Goal: Task Accomplishment & Management: Manage account settings

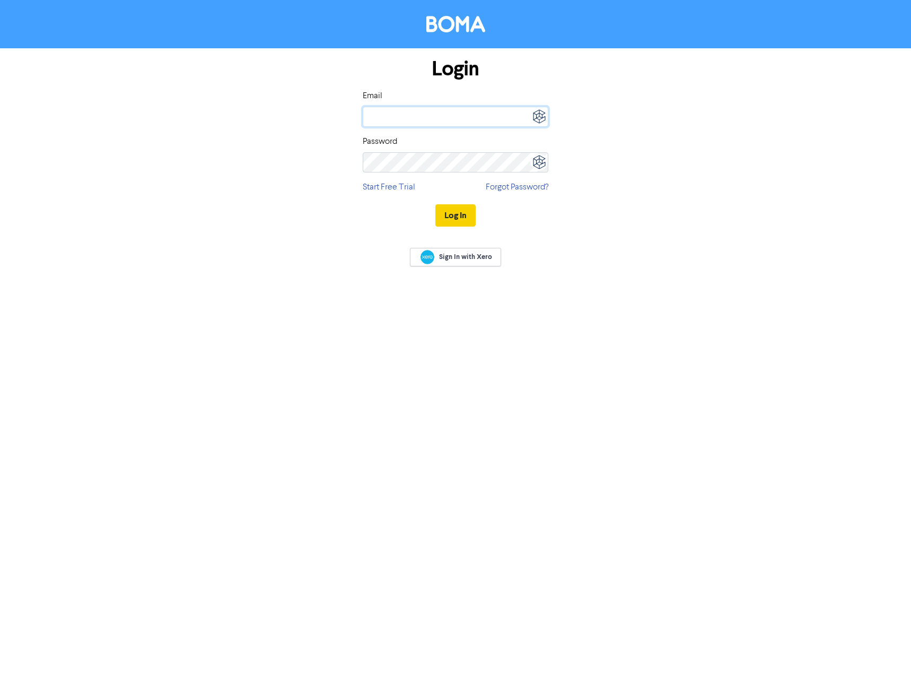
type input "[EMAIL_ADDRESS][DOMAIN_NAME]"
click at [447, 217] on button "Log In" at bounding box center [456, 215] width 40 height 22
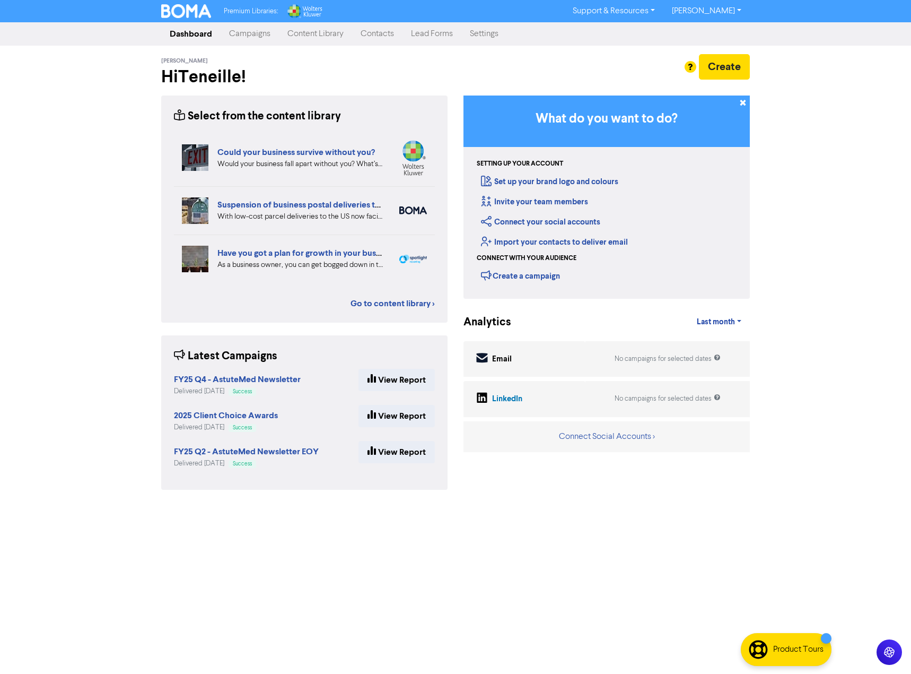
click at [389, 30] on link "Contacts" at bounding box center [377, 33] width 50 height 21
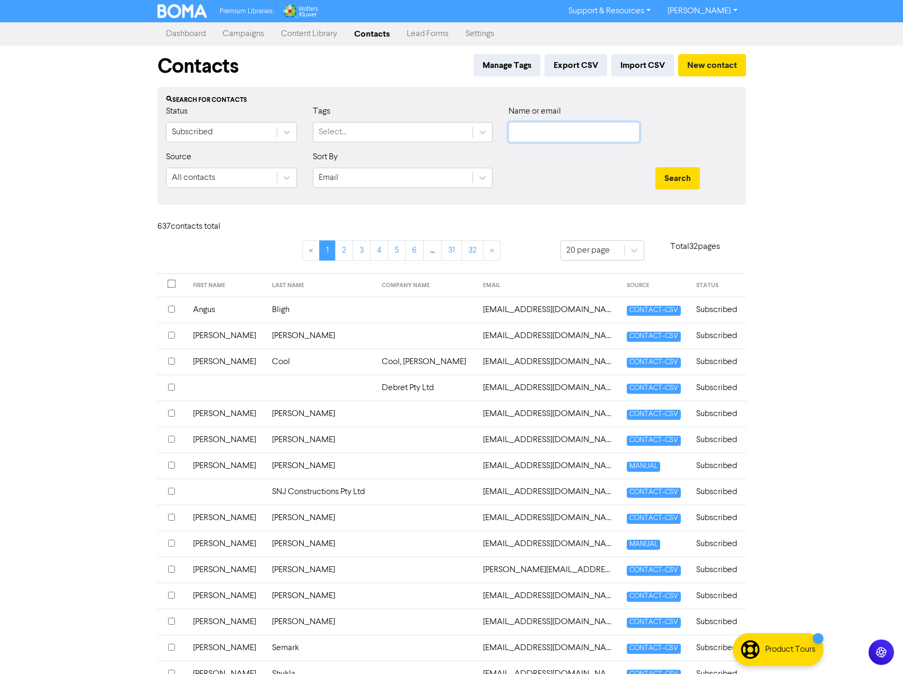
drag, startPoint x: 549, startPoint y: 134, endPoint x: 541, endPoint y: 141, distance: 10.9
click at [550, 134] on input "text" at bounding box center [574, 132] width 131 height 20
type input "jordan"
click at [656, 167] on button "Search" at bounding box center [678, 178] width 45 height 22
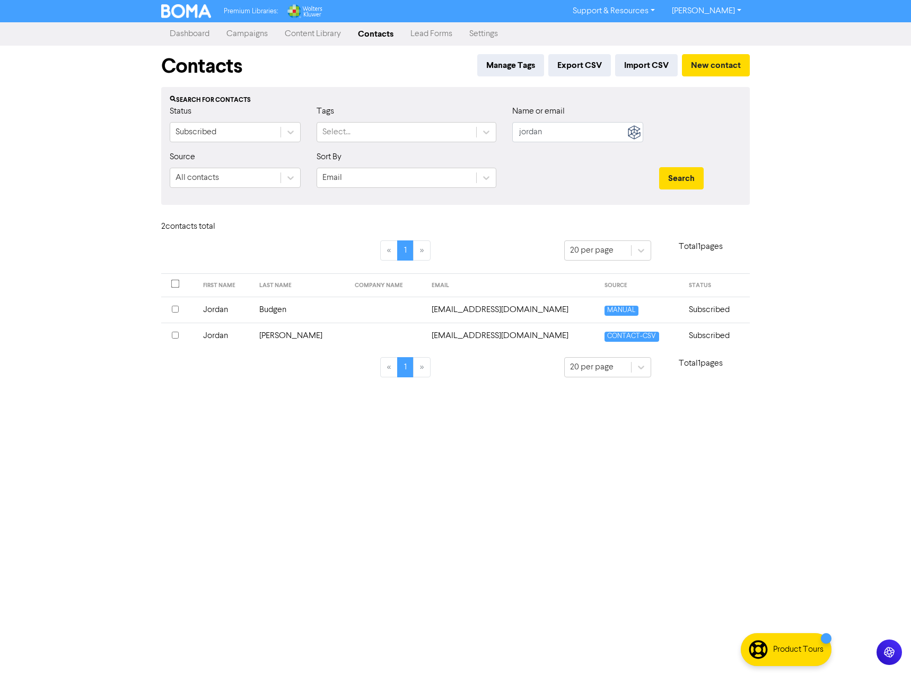
click at [177, 332] on input "checkbox" at bounding box center [175, 335] width 7 height 7
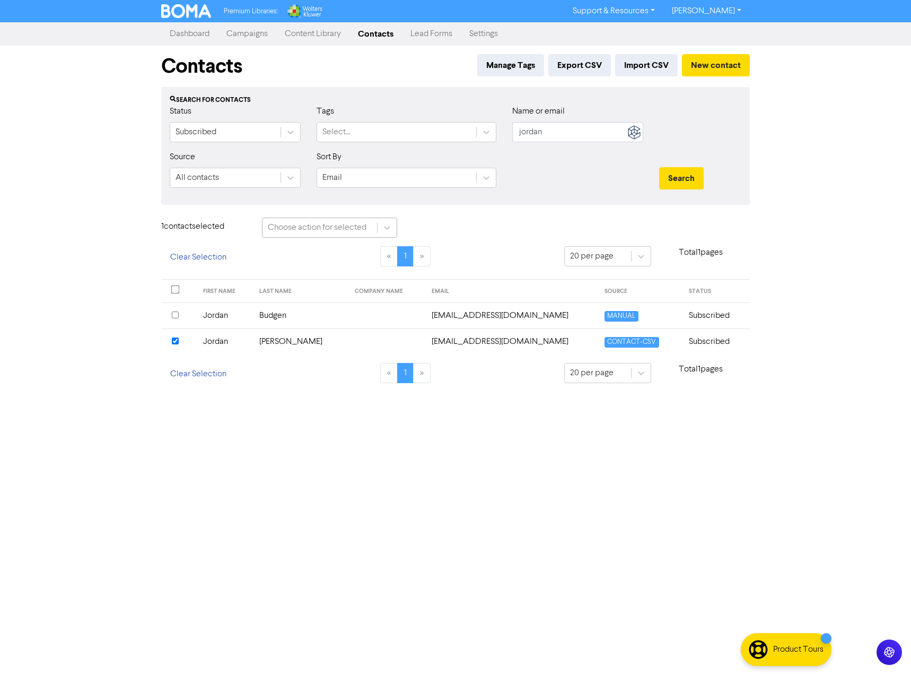
click at [324, 227] on div "Choose action for selected" at bounding box center [317, 227] width 99 height 13
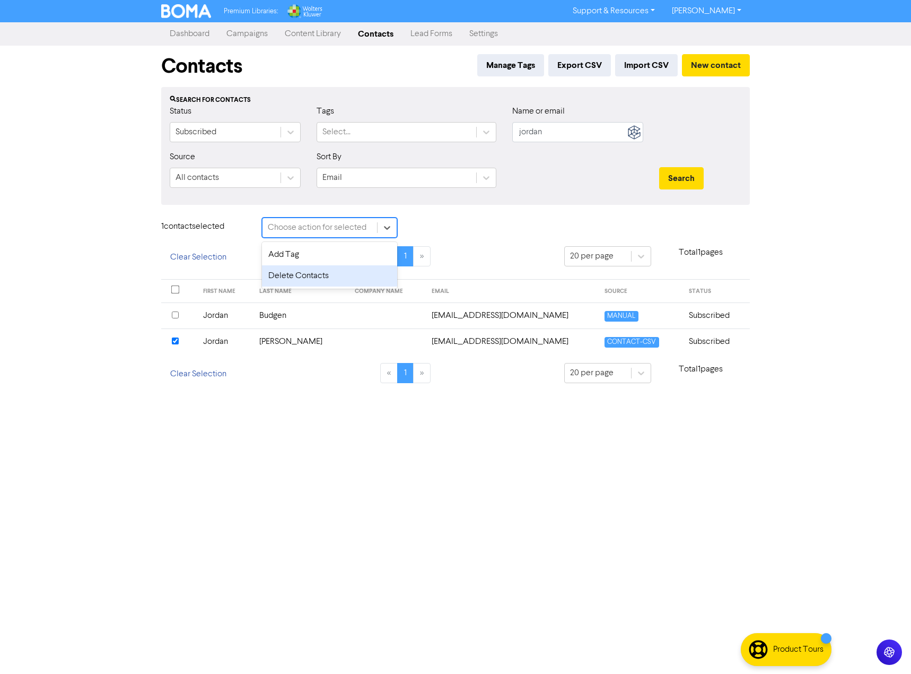
click at [330, 276] on div "Delete Contacts" at bounding box center [329, 275] width 135 height 21
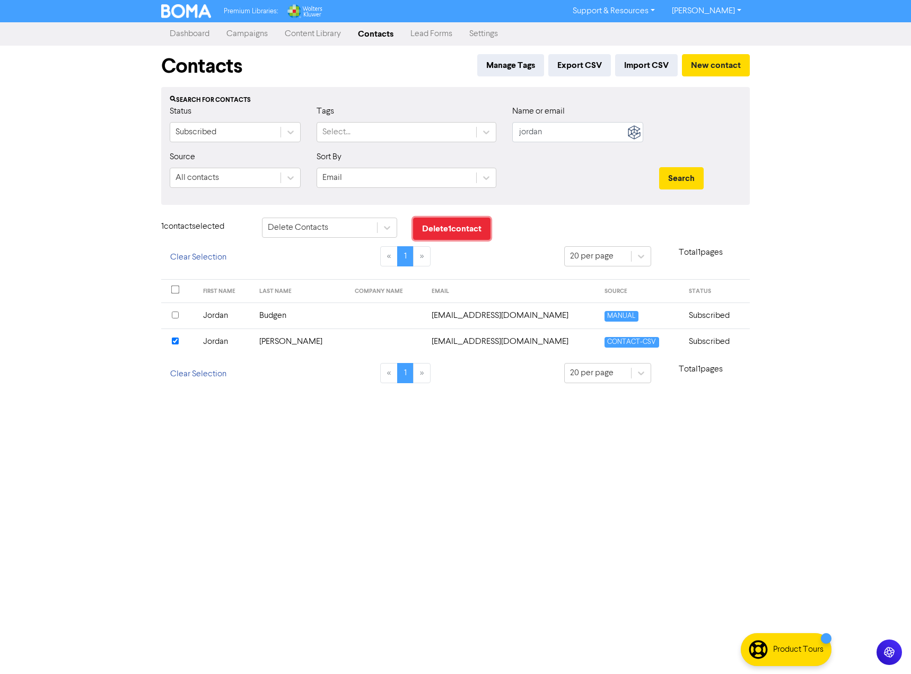
click at [465, 232] on button "Delete 1 contact" at bounding box center [451, 228] width 77 height 22
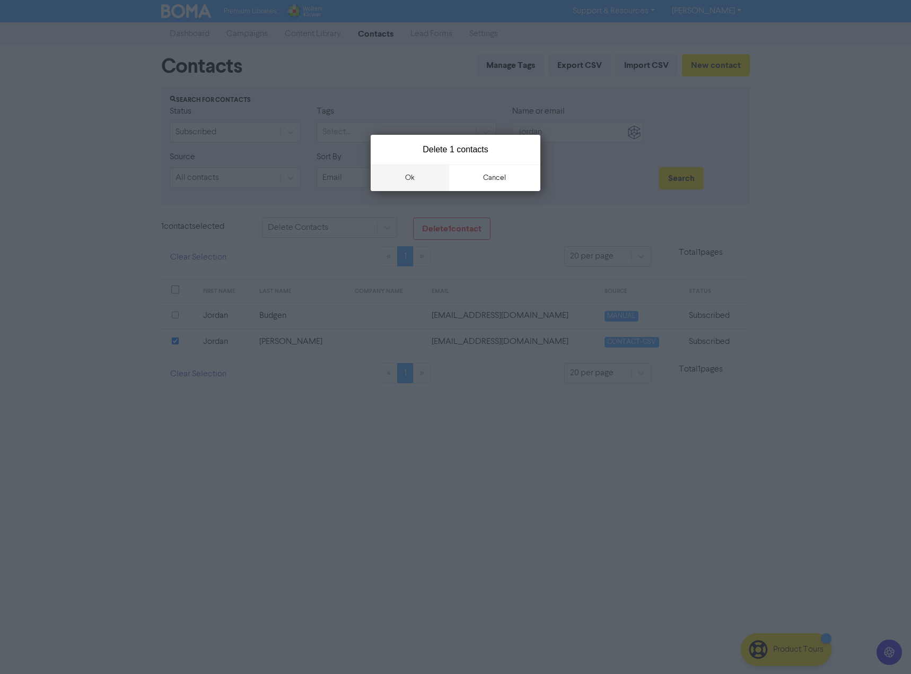
click at [432, 175] on button "ok" at bounding box center [410, 177] width 79 height 27
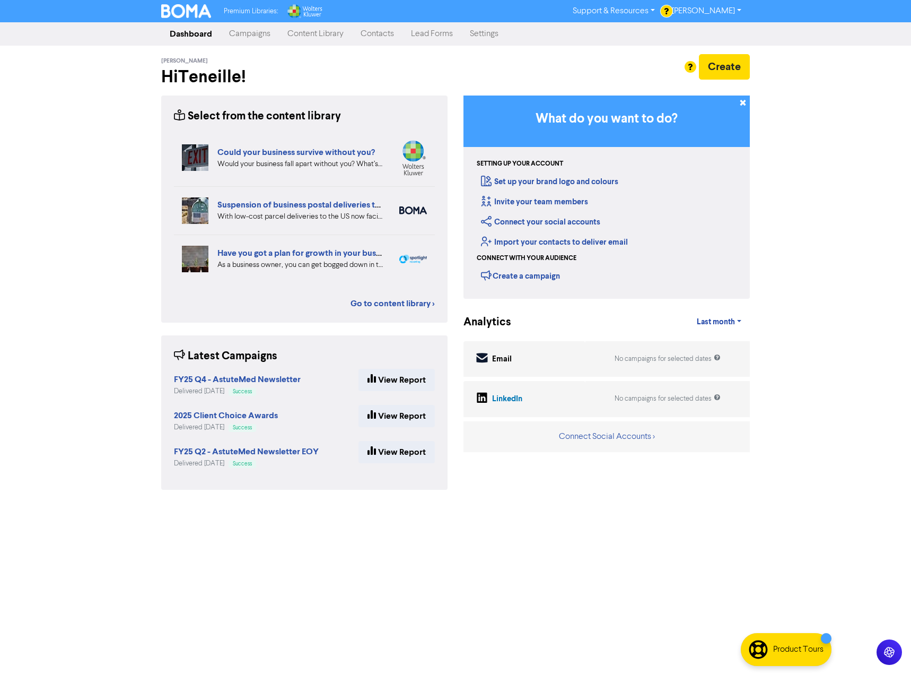
click at [386, 29] on link "Contacts" at bounding box center [377, 33] width 50 height 21
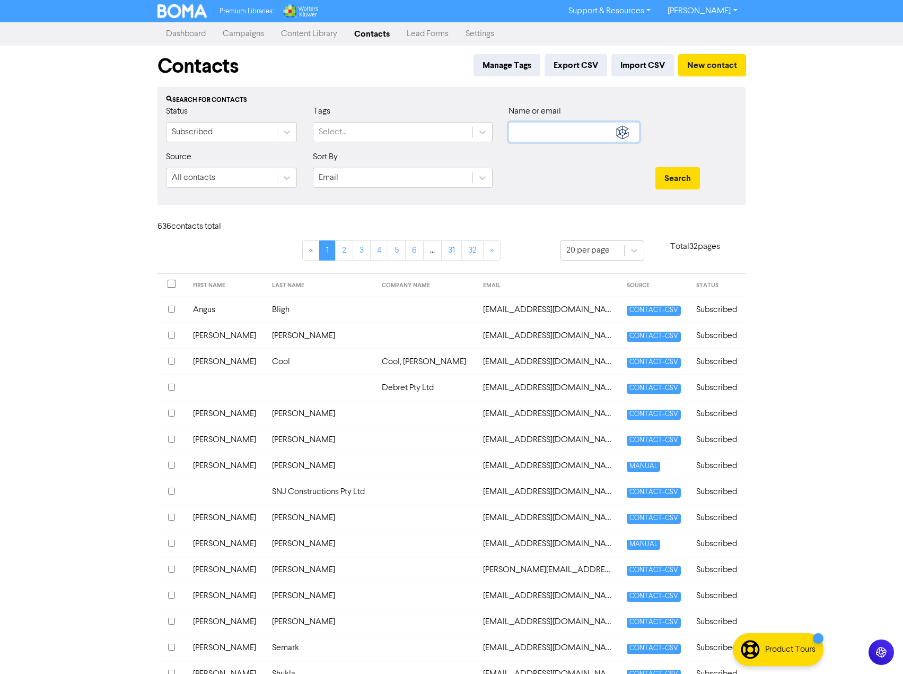
drag, startPoint x: 564, startPoint y: 130, endPoint x: 579, endPoint y: 129, distance: 14.4
click at [564, 130] on input "text" at bounding box center [574, 132] width 131 height 20
click at [656, 167] on button "Search" at bounding box center [678, 178] width 45 height 22
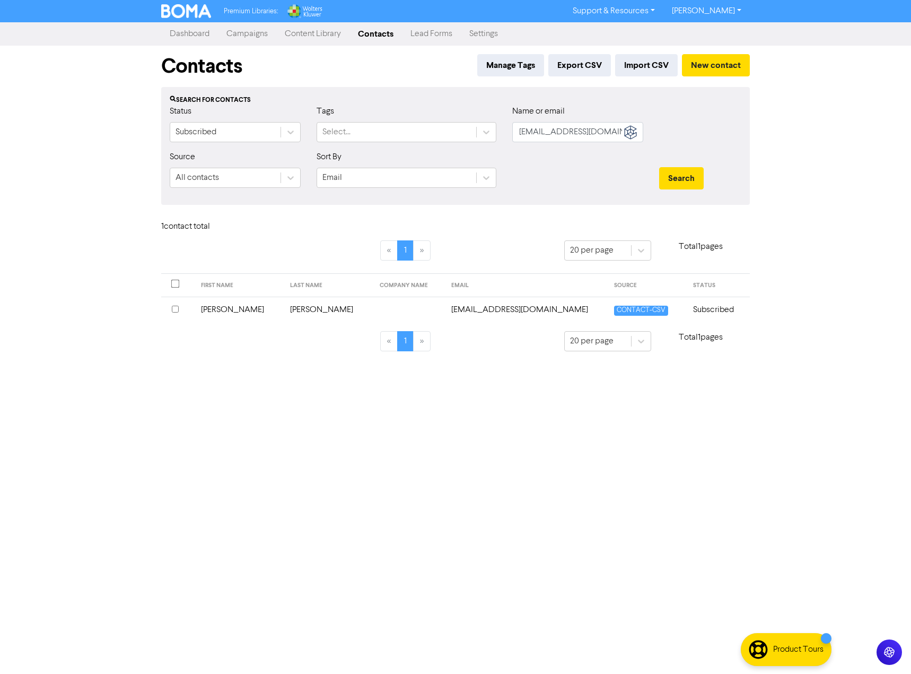
click at [173, 309] on input "checkbox" at bounding box center [175, 309] width 7 height 7
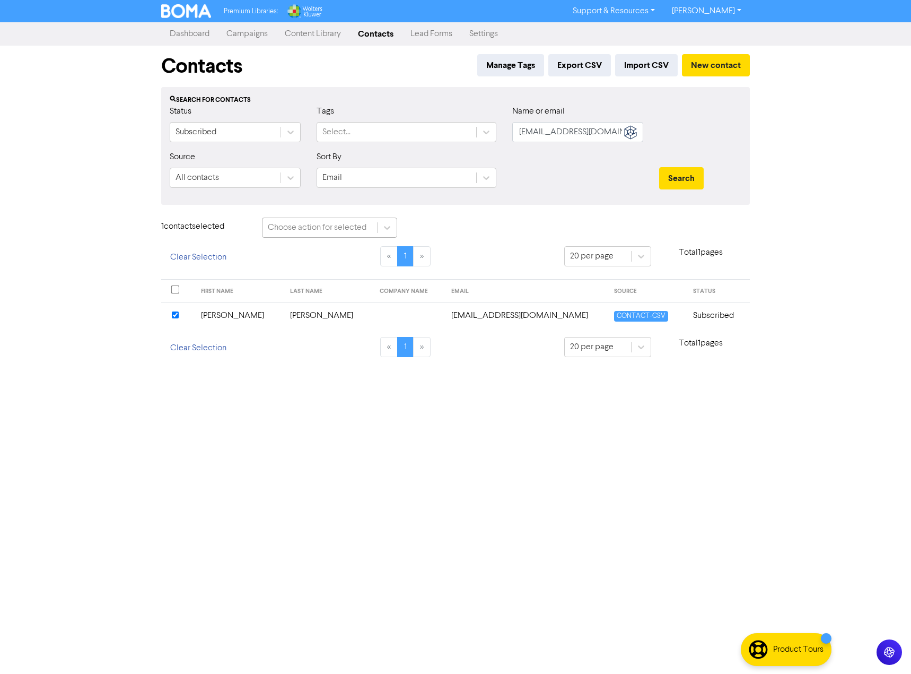
click at [349, 227] on div "Choose action for selected" at bounding box center [317, 227] width 99 height 13
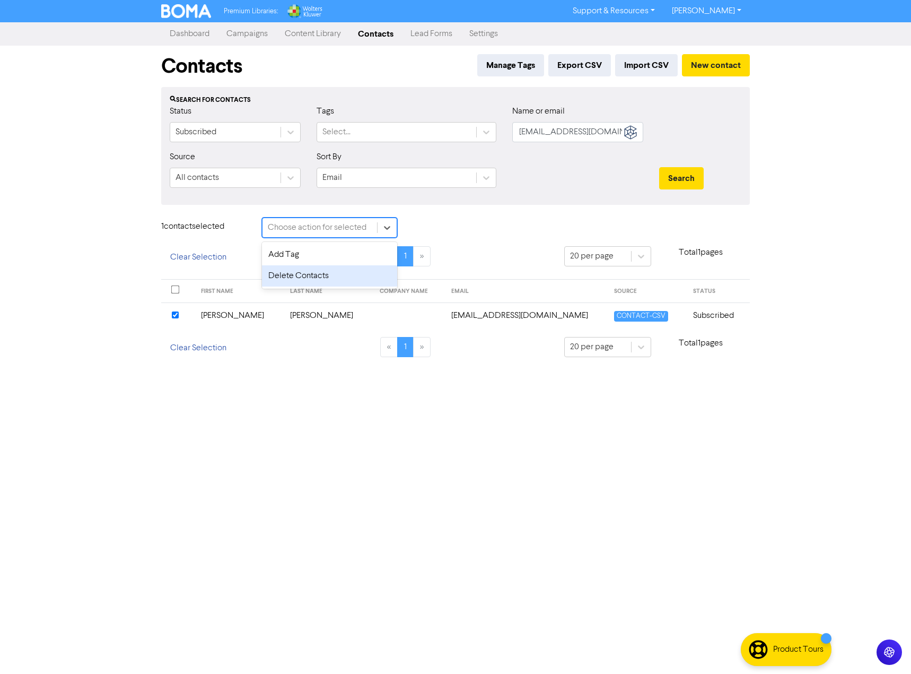
click at [345, 272] on div "Delete Contacts" at bounding box center [329, 275] width 135 height 21
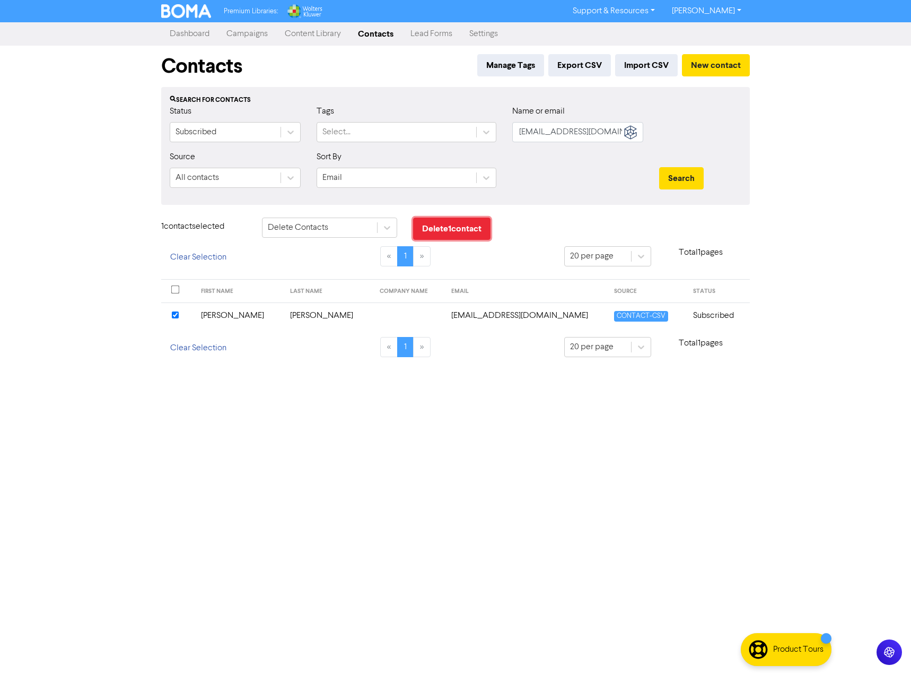
click at [474, 224] on button "Delete 1 contact" at bounding box center [451, 228] width 77 height 22
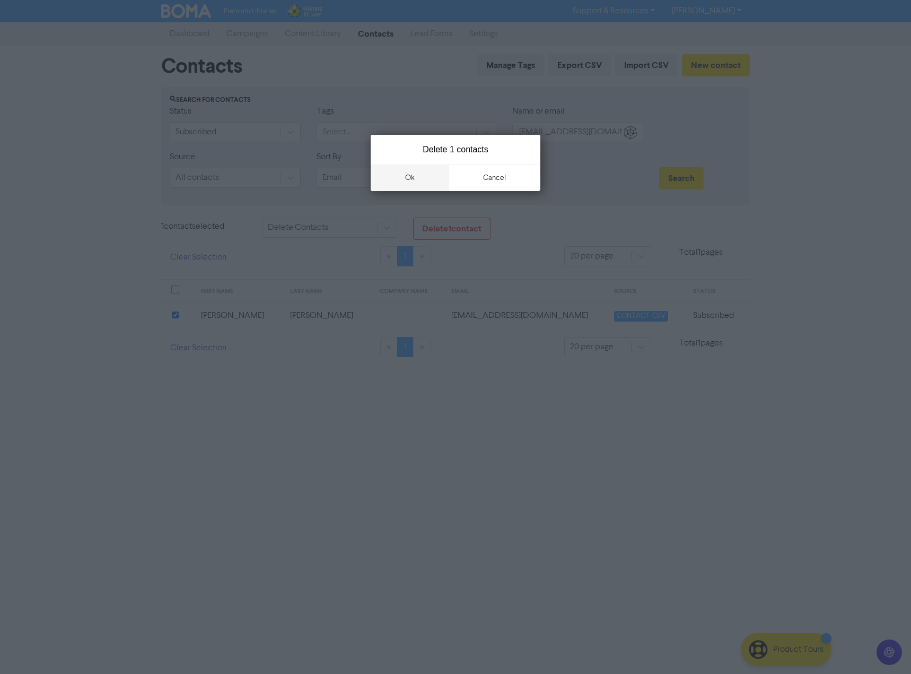
click at [426, 166] on button "ok" at bounding box center [410, 177] width 79 height 27
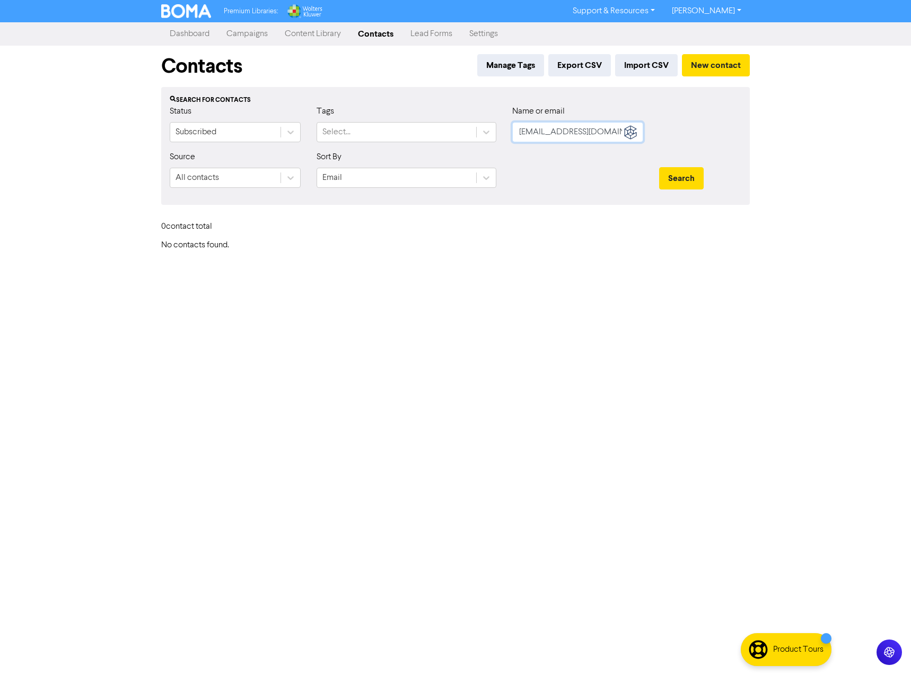
click at [568, 127] on input "[EMAIL_ADDRESS][DOMAIN_NAME]" at bounding box center [577, 132] width 131 height 20
click at [659, 167] on button "Search" at bounding box center [681, 178] width 45 height 22
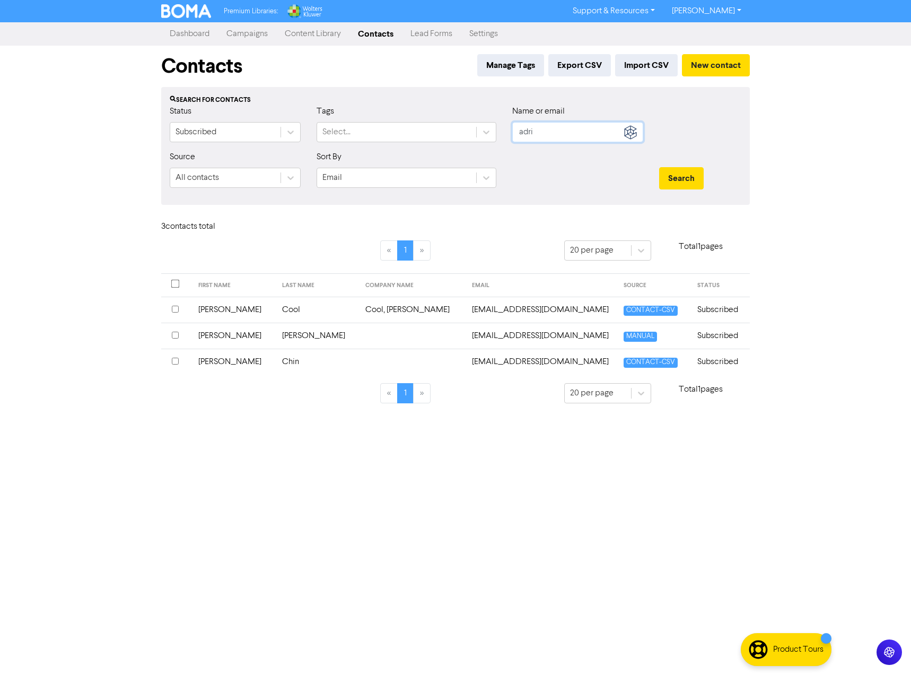
drag, startPoint x: 542, startPoint y: 136, endPoint x: 468, endPoint y: 120, distance: 75.0
click at [468, 120] on div "Status Subscribed Tags Select... Name or email adri" at bounding box center [456, 128] width 588 height 46
click at [659, 167] on button "Search" at bounding box center [681, 178] width 45 height 22
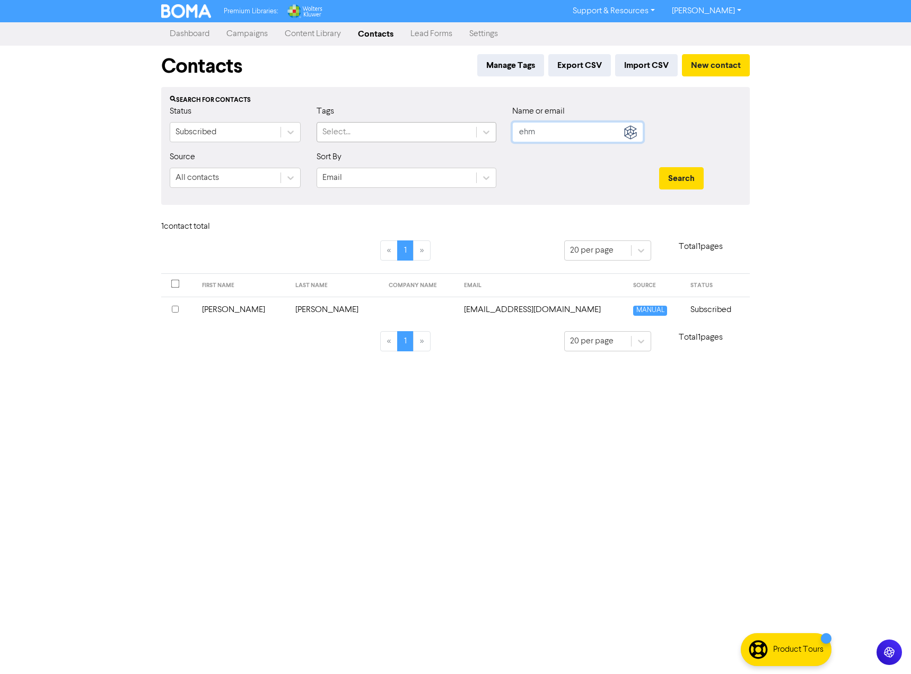
drag, startPoint x: 535, startPoint y: 133, endPoint x: 426, endPoint y: 125, distance: 109.6
click at [426, 125] on div "Status Subscribed Tags Select... Name or email ehm" at bounding box center [456, 128] width 588 height 46
type input "mercer"
click at [659, 167] on button "Search" at bounding box center [681, 178] width 45 height 22
click at [180, 308] on div at bounding box center [178, 309] width 13 height 13
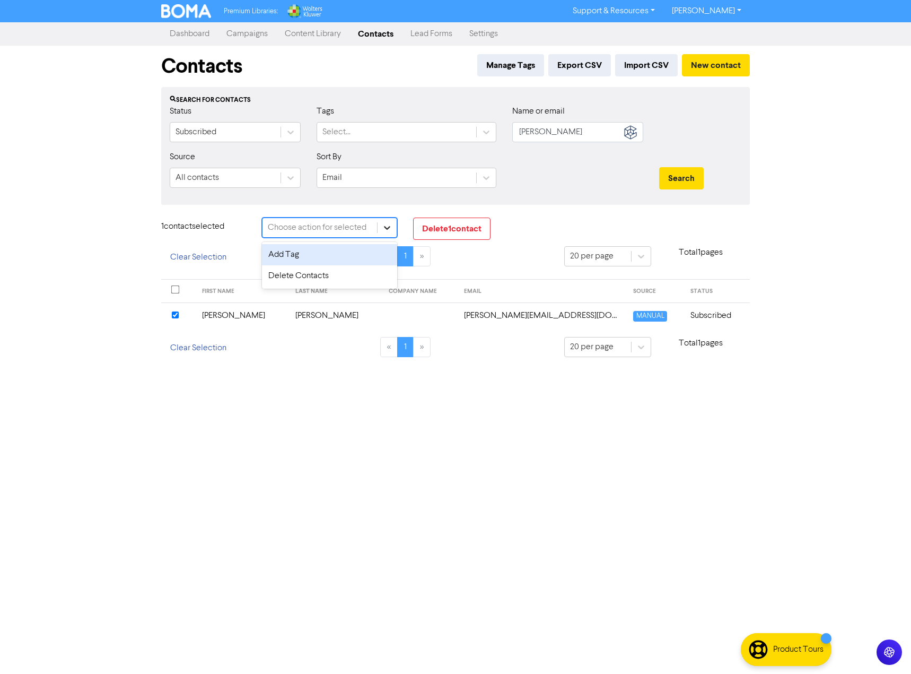
click at [393, 222] on div at bounding box center [387, 227] width 19 height 19
click at [361, 269] on div "Delete Contacts" at bounding box center [329, 275] width 135 height 21
click at [426, 230] on button "Delete 1 contact" at bounding box center [451, 228] width 77 height 22
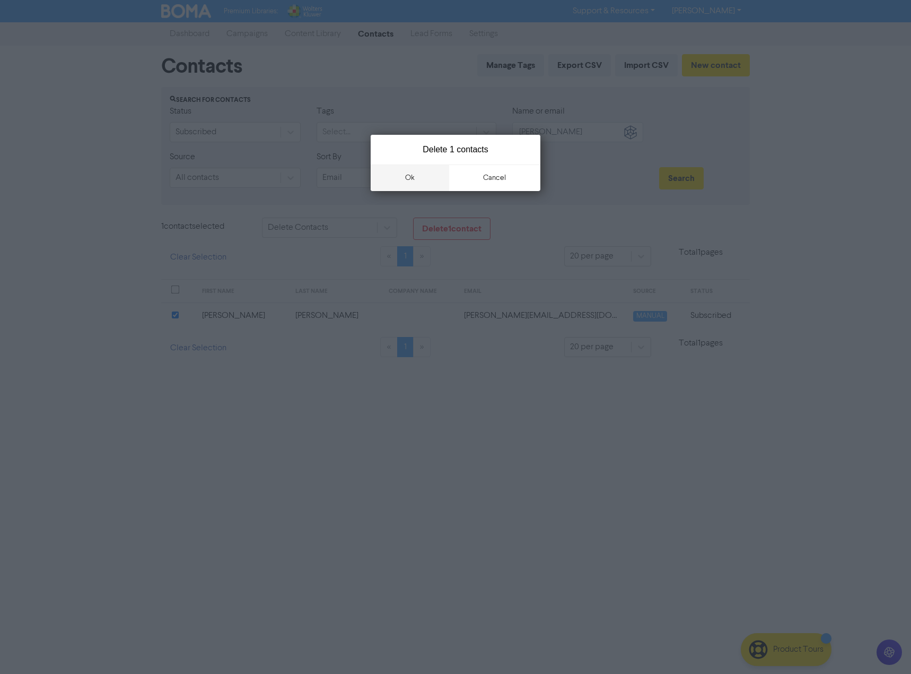
click at [433, 178] on button "ok" at bounding box center [410, 177] width 79 height 27
